Goal: Entertainment & Leisure: Consume media (video, audio)

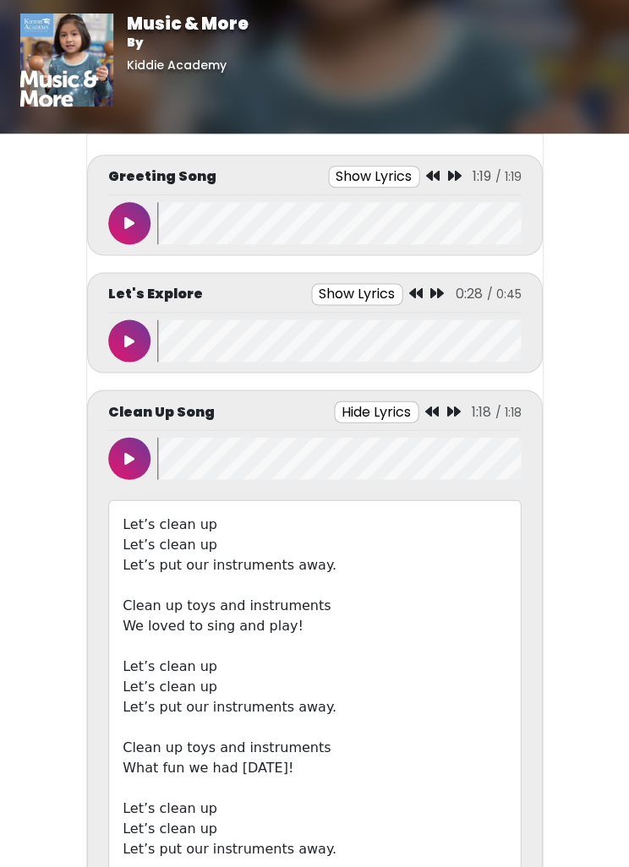
click at [133, 228] on icon at bounding box center [129, 223] width 10 height 14
click at [125, 232] on button at bounding box center [129, 223] width 42 height 42
click at [134, 215] on button at bounding box center [129, 223] width 42 height 42
click at [125, 222] on icon at bounding box center [129, 223] width 8 height 14
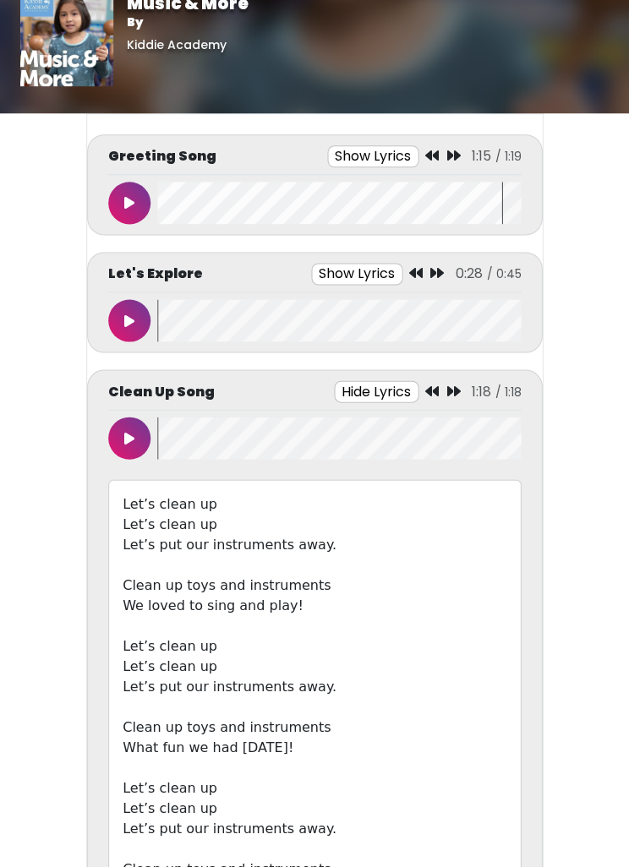
scroll to position [21, 0]
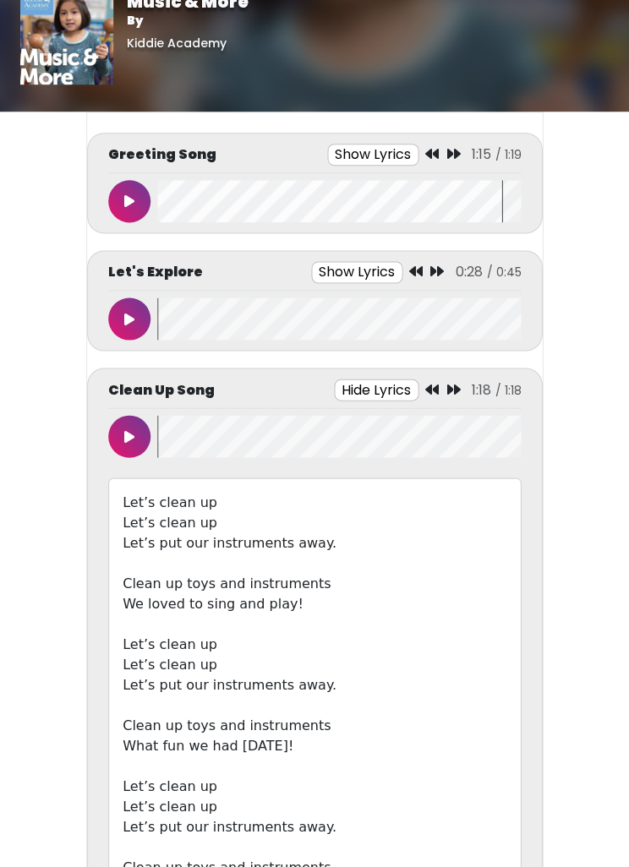
click at [373, 395] on button "Hide Lyrics" at bounding box center [376, 390] width 84 height 22
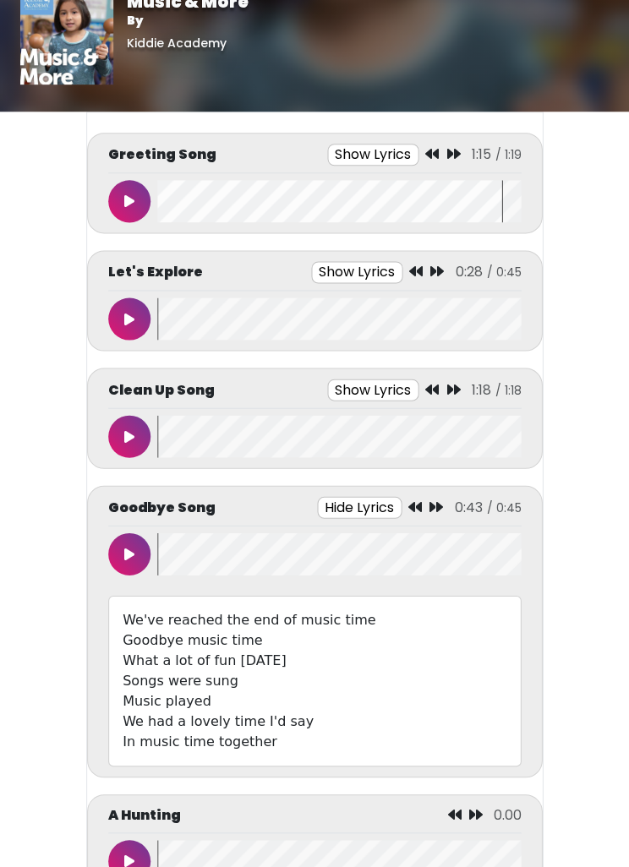
click at [366, 514] on button "Hide Lyrics" at bounding box center [359, 508] width 84 height 22
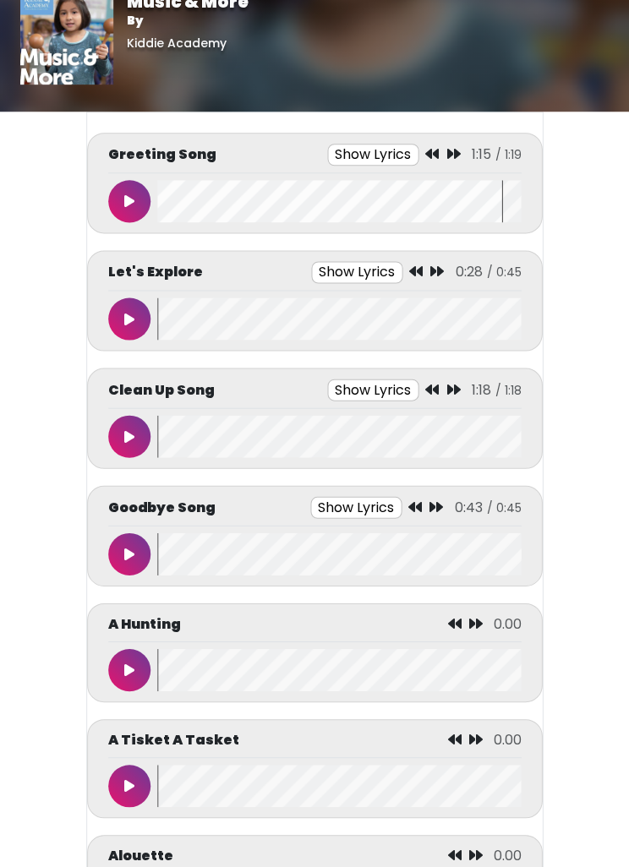
click at [130, 329] on button at bounding box center [129, 319] width 42 height 42
click at [137, 318] on button at bounding box center [129, 319] width 42 height 42
click at [129, 332] on button at bounding box center [129, 319] width 42 height 42
click at [135, 321] on button at bounding box center [129, 319] width 42 height 42
click at [136, 305] on button at bounding box center [129, 319] width 42 height 42
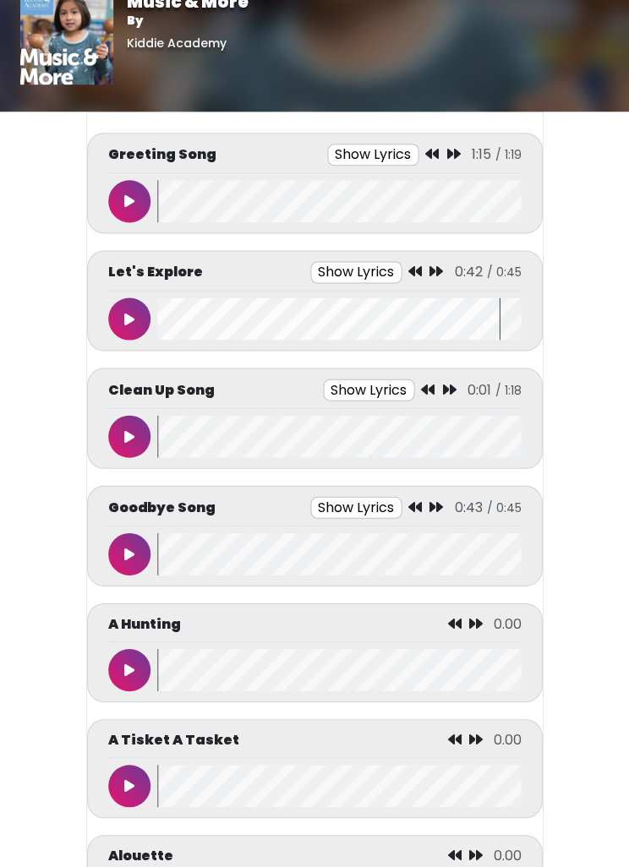
click at [144, 433] on button at bounding box center [129, 437] width 42 height 42
click at [134, 421] on button at bounding box center [129, 437] width 42 height 42
click at [132, 548] on icon at bounding box center [129, 555] width 10 height 14
click at [148, 555] on button at bounding box center [129, 554] width 42 height 42
click at [147, 200] on button at bounding box center [129, 202] width 42 height 42
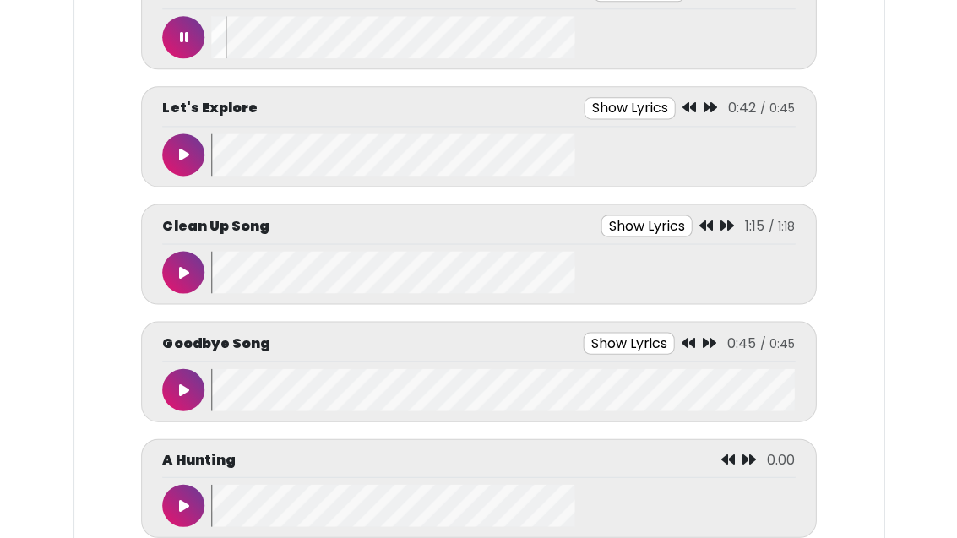
scroll to position [249, 0]
click at [177, 17] on button at bounding box center [183, 38] width 42 height 42
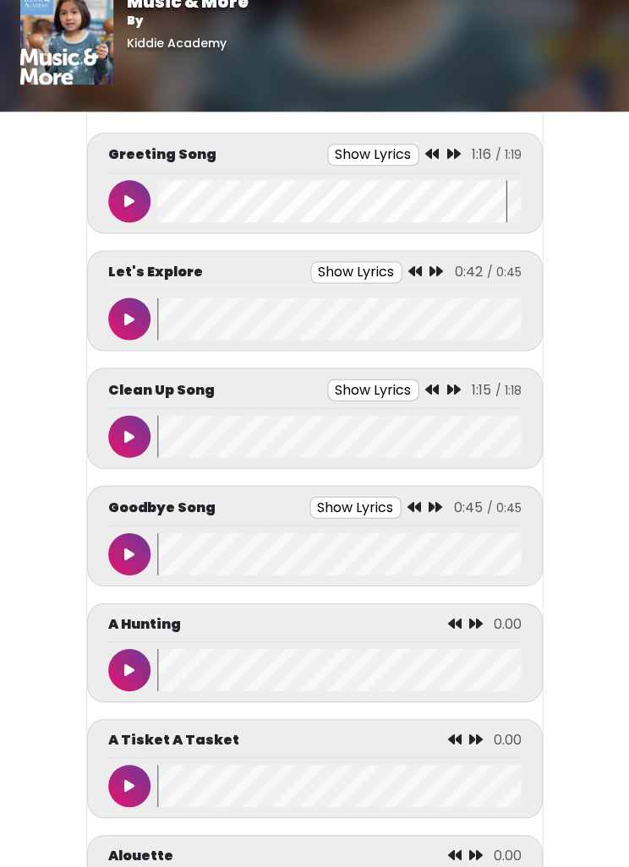
scroll to position [21, 0]
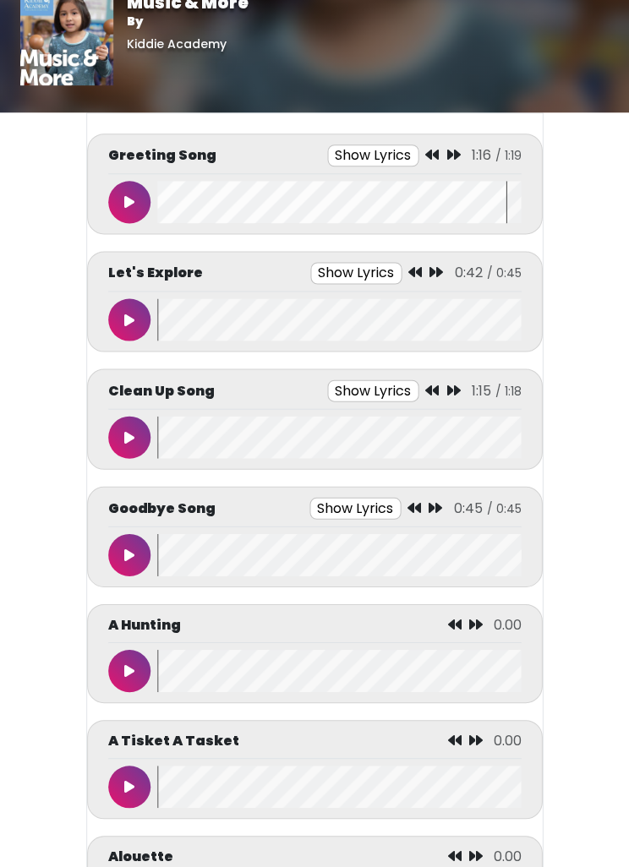
click at [121, 302] on button at bounding box center [129, 319] width 42 height 42
click at [109, 312] on button at bounding box center [129, 319] width 42 height 42
click at [122, 399] on p "Clean Up Song" at bounding box center [161, 390] width 106 height 20
click at [133, 440] on icon at bounding box center [129, 437] width 10 height 14
click at [126, 447] on button at bounding box center [129, 437] width 42 height 42
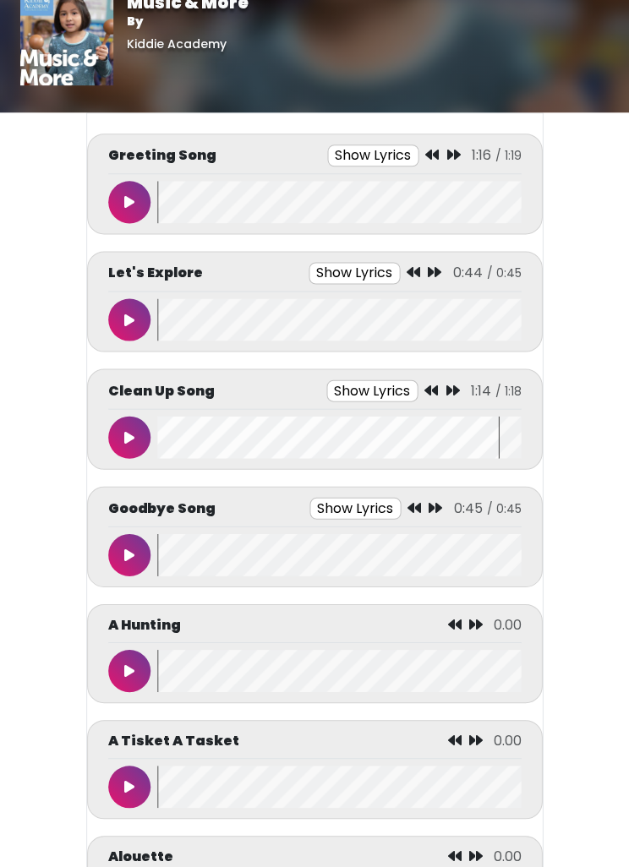
click at [136, 559] on button at bounding box center [129, 554] width 42 height 42
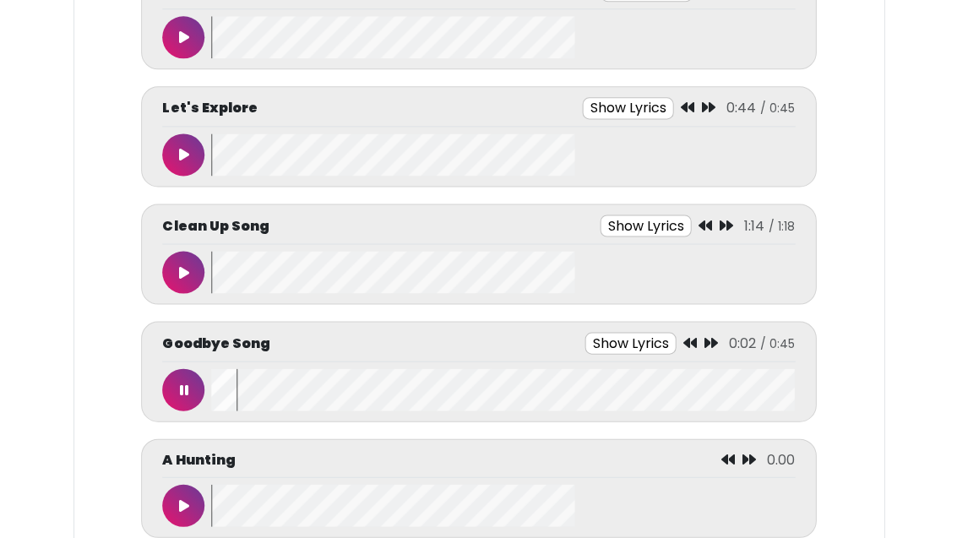
scroll to position [249, 0]
click at [195, 373] on button at bounding box center [183, 390] width 42 height 42
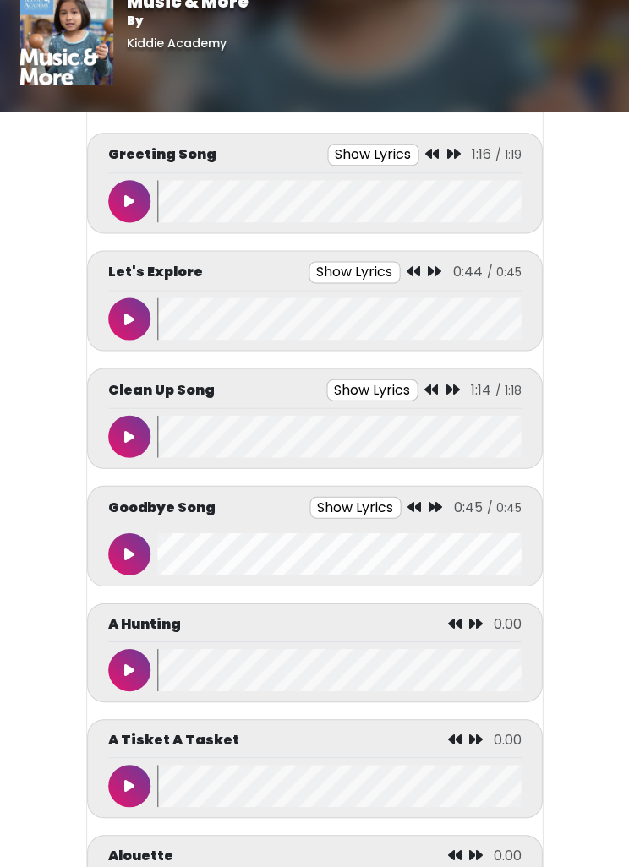
scroll to position [21, 0]
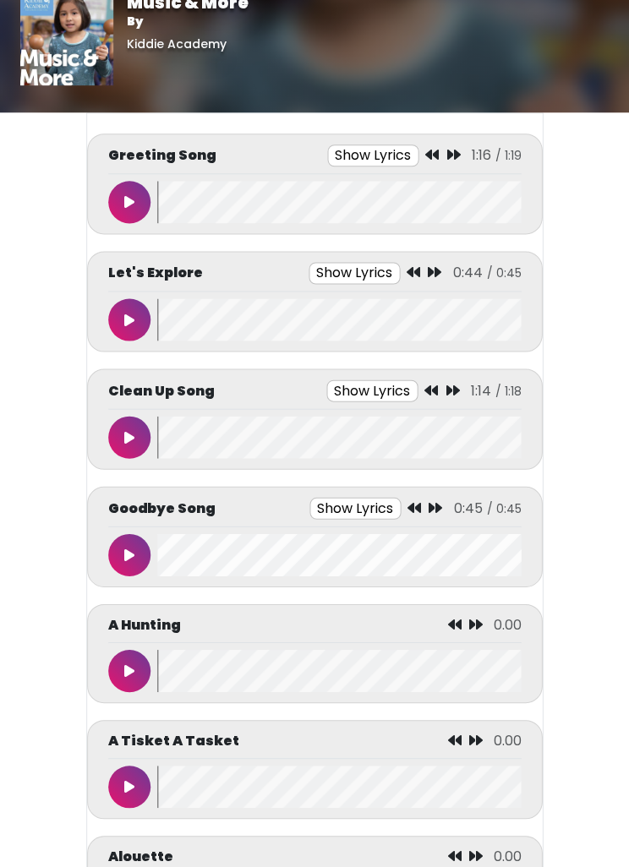
click at [146, 210] on button at bounding box center [129, 202] width 42 height 42
click at [124, 209] on button at bounding box center [129, 202] width 42 height 42
click at [128, 313] on icon at bounding box center [129, 320] width 10 height 14
click at [138, 317] on button at bounding box center [129, 319] width 42 height 42
click at [141, 433] on button at bounding box center [129, 437] width 42 height 42
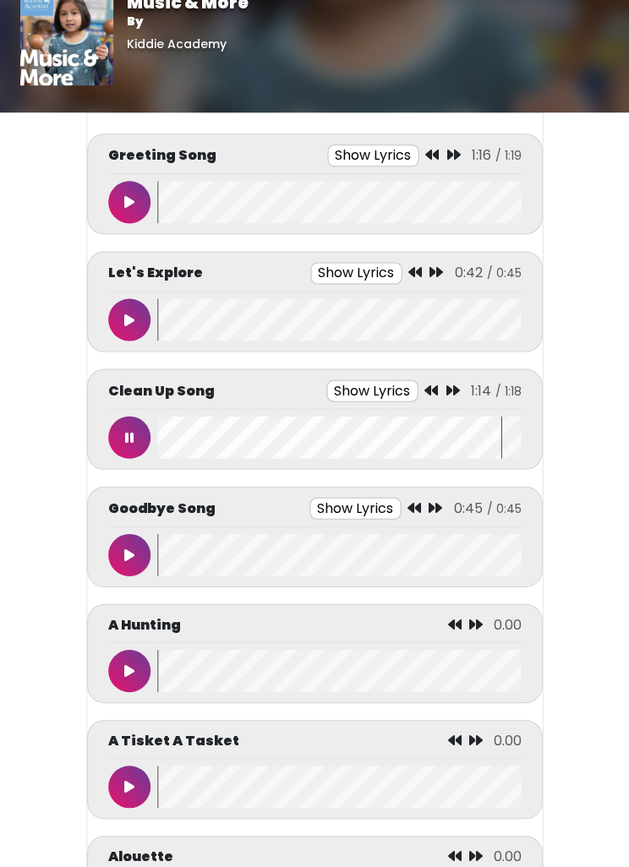
click at [120, 428] on button at bounding box center [129, 437] width 42 height 42
click at [141, 538] on button at bounding box center [129, 554] width 42 height 42
click at [123, 533] on button at bounding box center [129, 554] width 42 height 42
click at [128, 308] on button at bounding box center [129, 319] width 42 height 42
click at [131, 313] on icon at bounding box center [129, 320] width 8 height 14
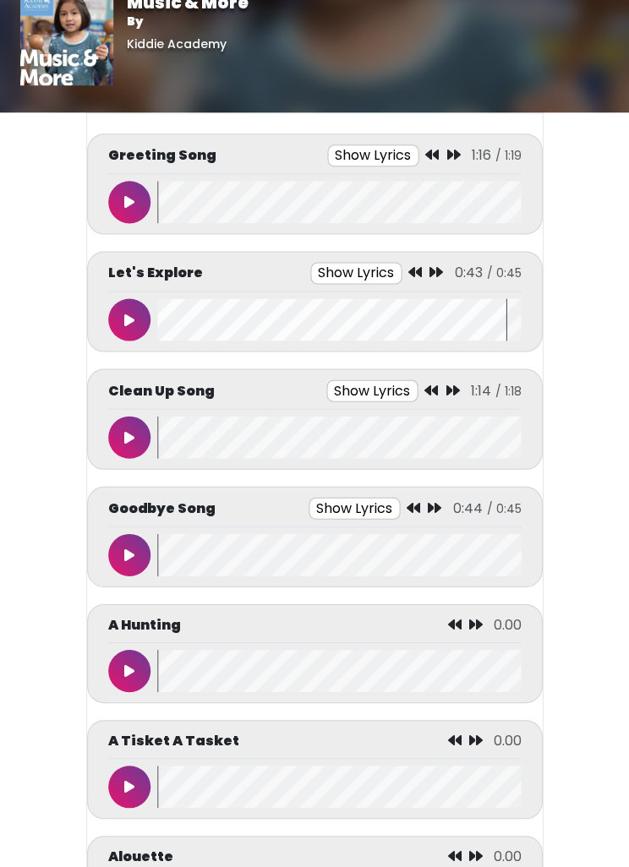
click at [121, 424] on button at bounding box center [129, 437] width 42 height 42
click at [127, 439] on icon at bounding box center [129, 437] width 8 height 14
click at [123, 553] on button at bounding box center [129, 554] width 42 height 42
click at [228, 633] on div "A Hunting 0:03 / 1:28" at bounding box center [314, 628] width 412 height 28
click at [104, 685] on div "A Hunting 0:04 / 1:28" at bounding box center [314, 652] width 455 height 99
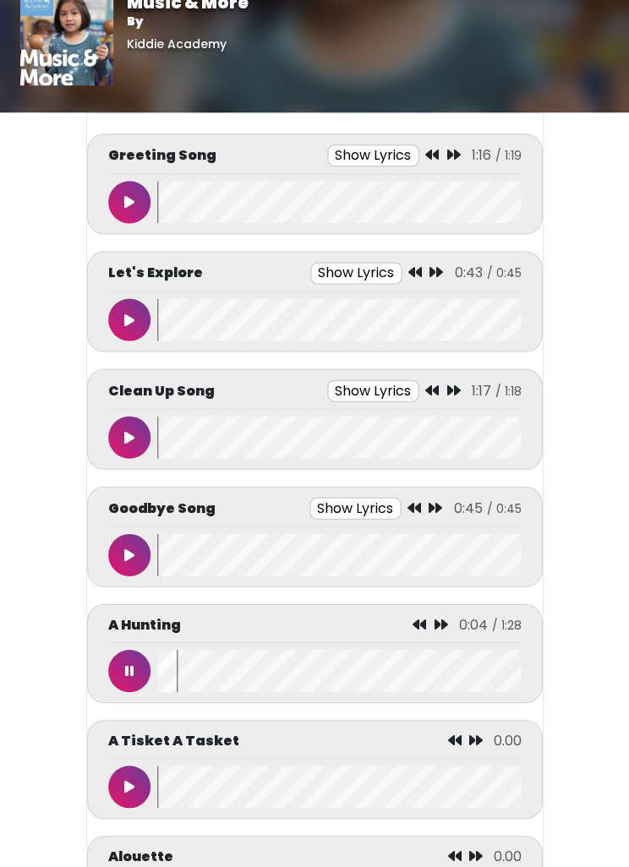
click at [116, 689] on div at bounding box center [132, 670] width 49 height 42
click at [133, 662] on button at bounding box center [129, 670] width 42 height 42
